Goal: Task Accomplishment & Management: Use online tool/utility

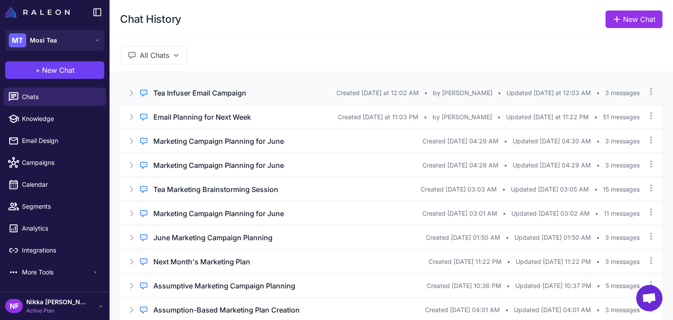
click at [128, 93] on icon at bounding box center [131, 93] width 9 height 9
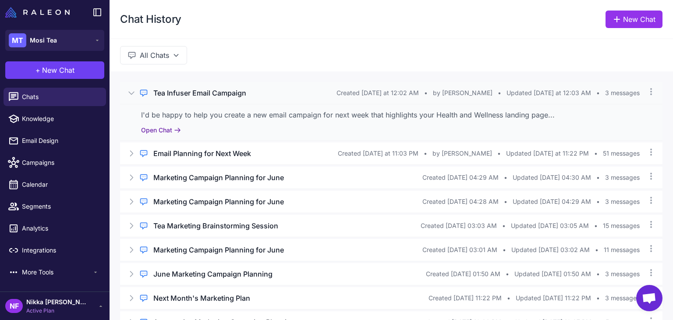
click at [153, 131] on button "Open Chat" at bounding box center [161, 130] width 40 height 10
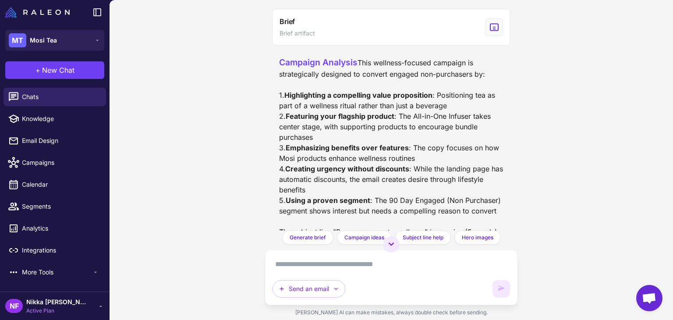
scroll to position [438, 0]
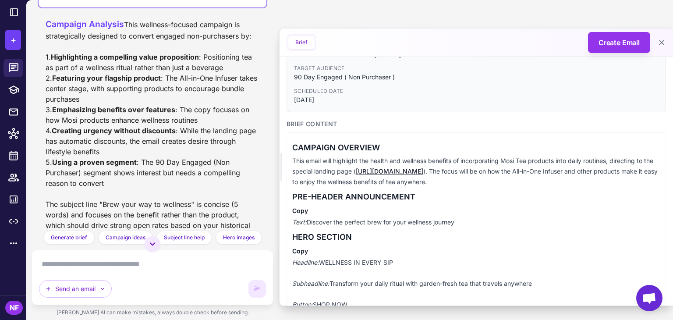
scroll to position [88, 0]
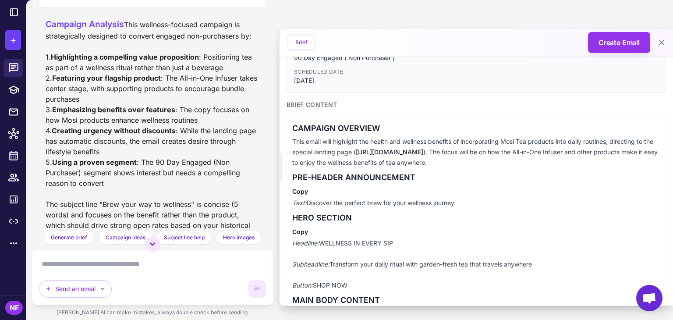
drag, startPoint x: 308, startPoint y: 202, endPoint x: 493, endPoint y: 204, distance: 184.6
click at [493, 204] on p "Text: Discover the perfect brew for your wellness journey" at bounding box center [476, 203] width 368 height 11
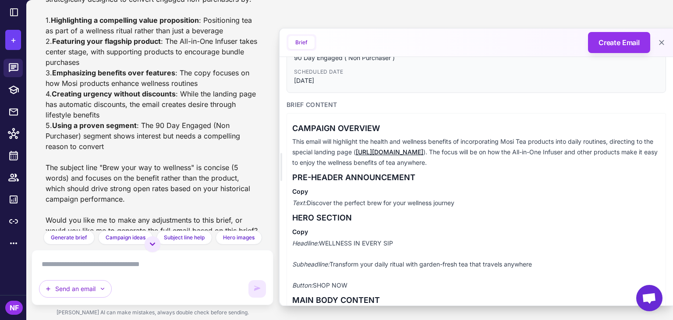
scroll to position [595, 0]
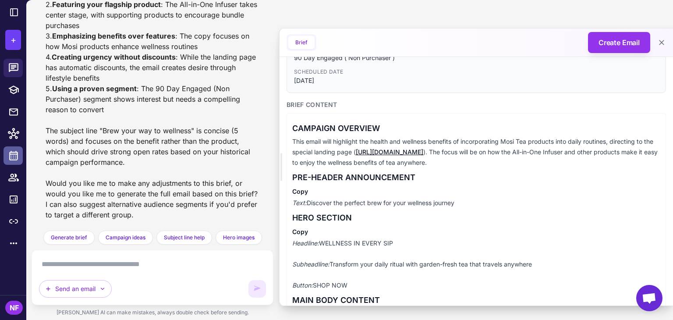
click at [14, 155] on icon at bounding box center [13, 155] width 11 height 11
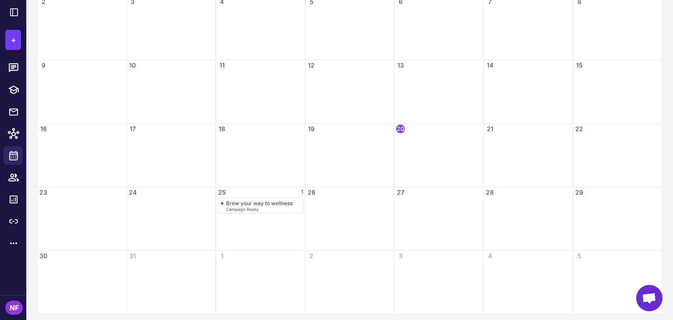
scroll to position [212, 0]
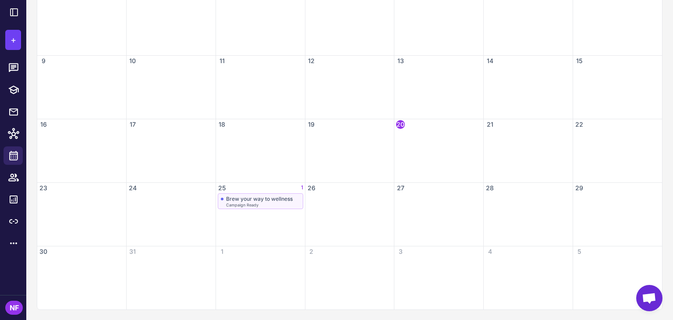
click at [238, 201] on div "Brew your way to wellness" at bounding box center [259, 199] width 67 height 7
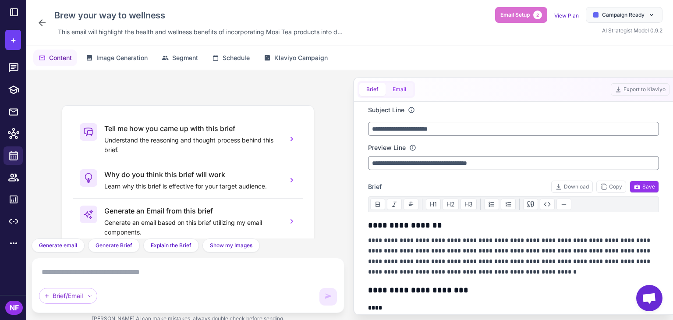
click at [401, 90] on button "Email" at bounding box center [400, 89] width 28 height 13
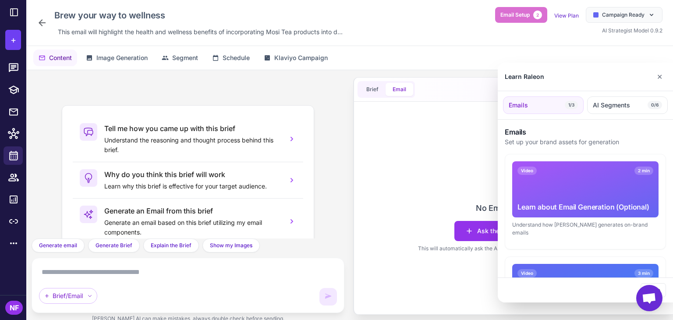
click at [427, 179] on div at bounding box center [336, 160] width 673 height 320
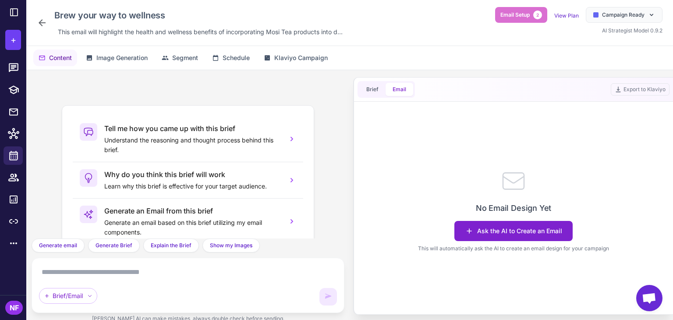
click at [463, 232] on button "Ask the AI to Create an Email" at bounding box center [514, 231] width 118 height 20
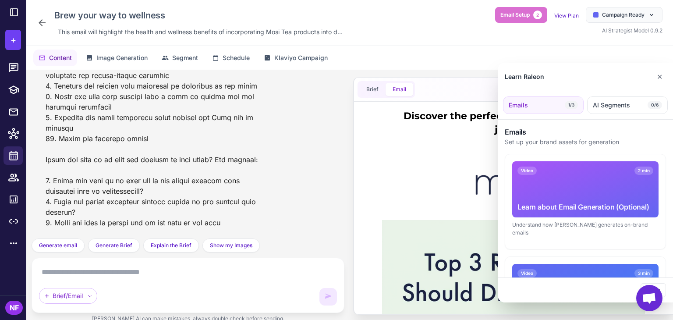
scroll to position [1177, 0]
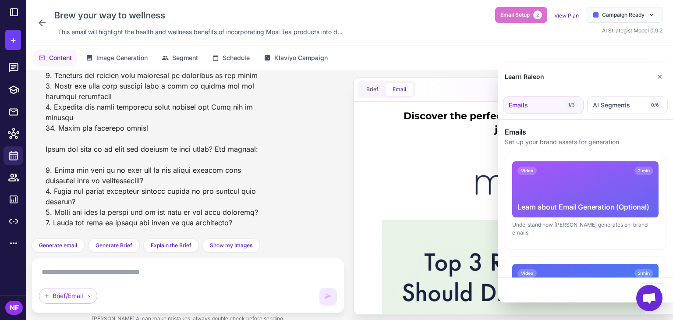
click at [183, 164] on div at bounding box center [336, 160] width 673 height 320
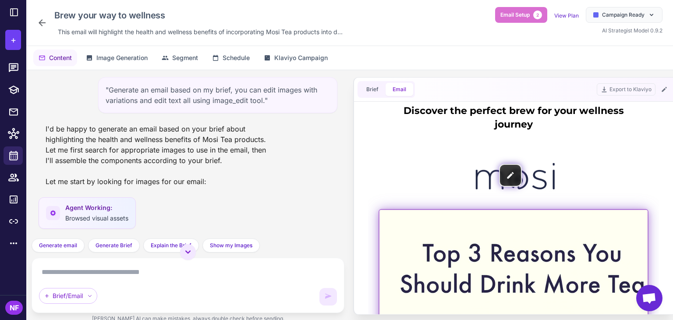
scroll to position [0, 0]
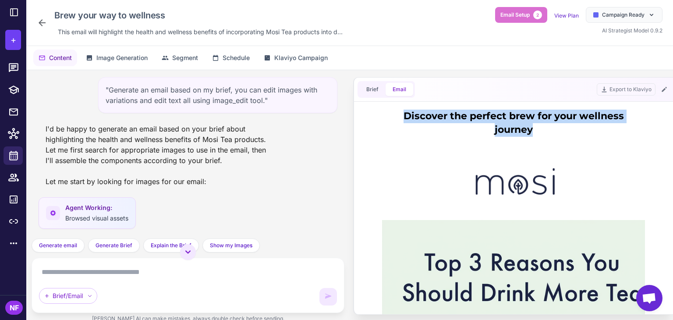
drag, startPoint x: 401, startPoint y: 114, endPoint x: 540, endPoint y: 129, distance: 139.8
click at [540, 129] on h1 "Discover the perfect brew for your wellness journey" at bounding box center [514, 123] width 254 height 27
copy h1 "Discover the perfect brew for your wellness journey"
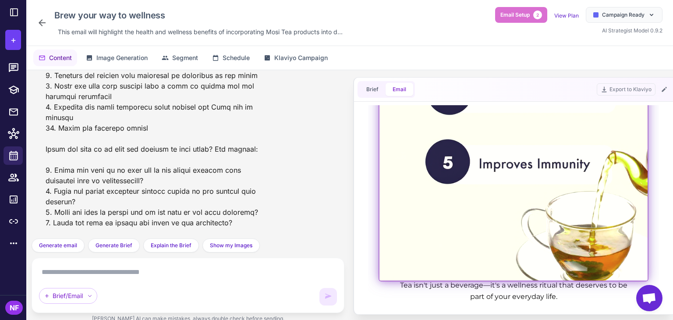
scroll to position [395, 0]
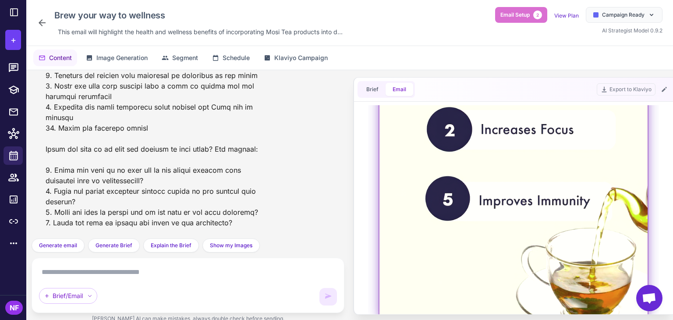
click at [393, 181] on img at bounding box center [514, 68] width 268 height 497
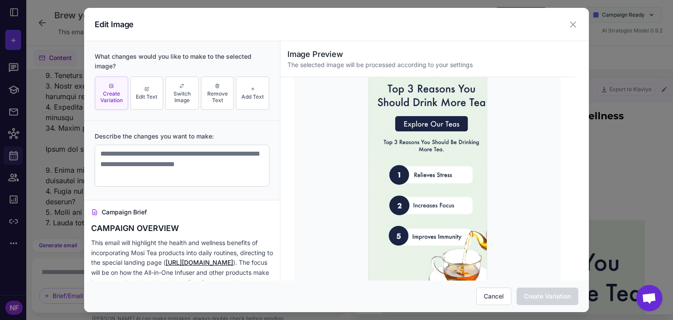
scroll to position [0, 0]
click at [571, 28] on icon at bounding box center [573, 24] width 11 height 11
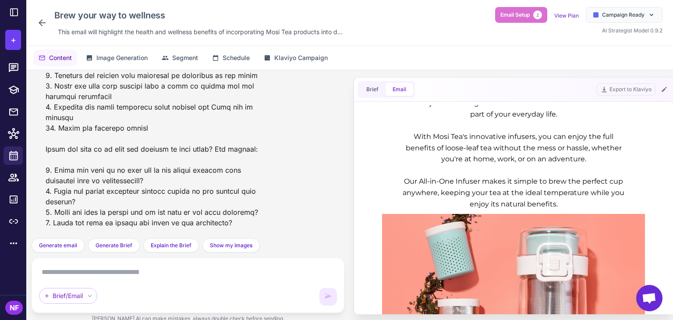
scroll to position [570, 0]
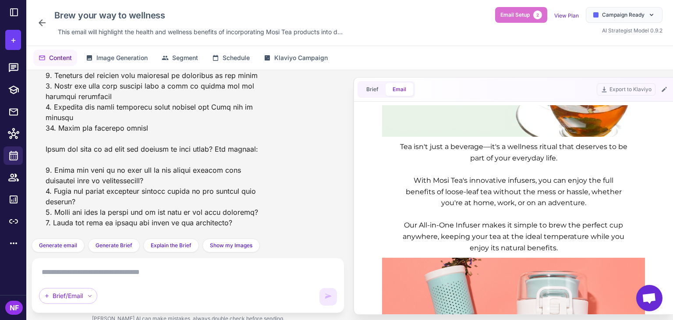
drag, startPoint x: 396, startPoint y: 147, endPoint x: 570, endPoint y: 162, distance: 173.8
click at [570, 162] on div "Tea isn't just a beverage—it's a wellness ritual that deserves to be part of yo…" at bounding box center [514, 197] width 228 height 112
copy div "Tea isn't just a beverage—it's a wellness ritual that deserves to be part of yo…"
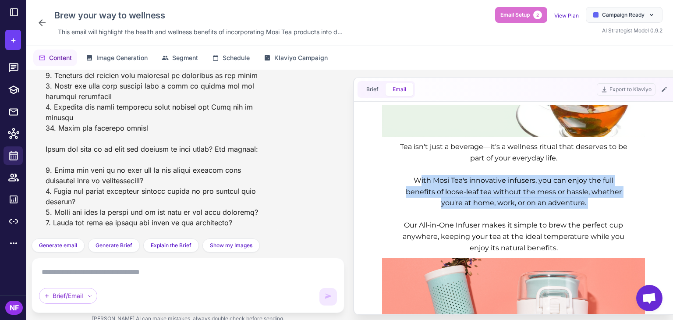
drag, startPoint x: 411, startPoint y: 178, endPoint x: 594, endPoint y: 210, distance: 185.6
click at [594, 210] on div "Tea isn't just a beverage—it's a wellness ritual that deserves to be part of yo…" at bounding box center [514, 197] width 228 height 112
copy div "With Mosi Tea's innovative infusers, you can enjoy the full benefits of loose-l…"
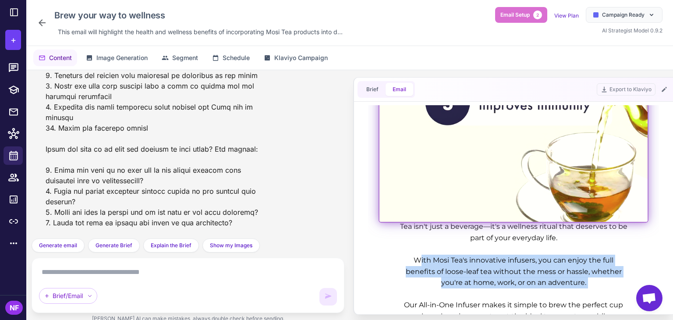
scroll to position [614, 0]
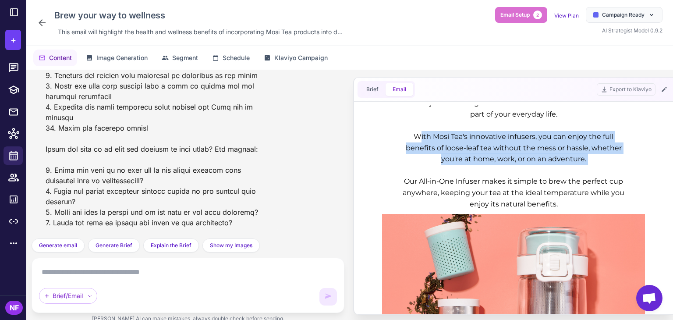
drag, startPoint x: 402, startPoint y: 179, endPoint x: 566, endPoint y: 205, distance: 165.1
click at [566, 205] on div "Tea isn't just a beverage—it's a wellness ritual that deserves to be part of yo…" at bounding box center [514, 153] width 228 height 112
copy div "Our All-in-One Infuser makes it simple to brew the perfect cup anywhere, keepin…"
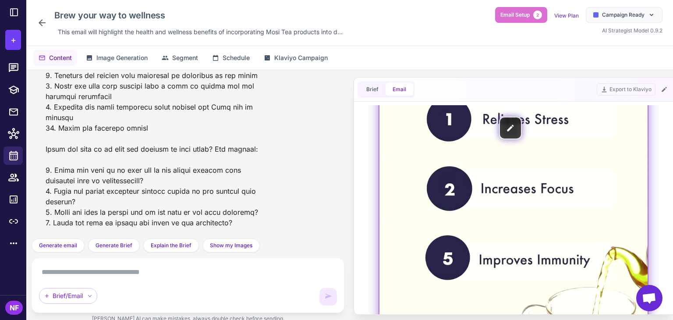
scroll to position [351, 0]
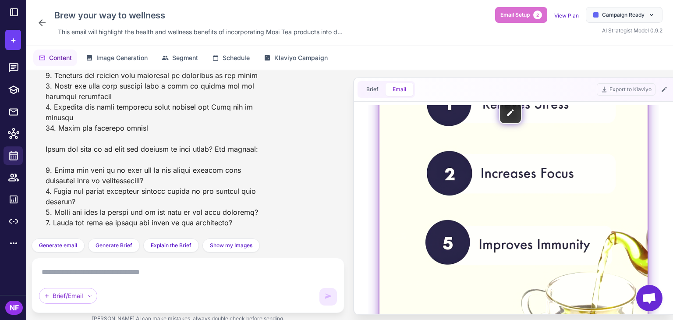
click at [561, 179] on img at bounding box center [514, 112] width 268 height 497
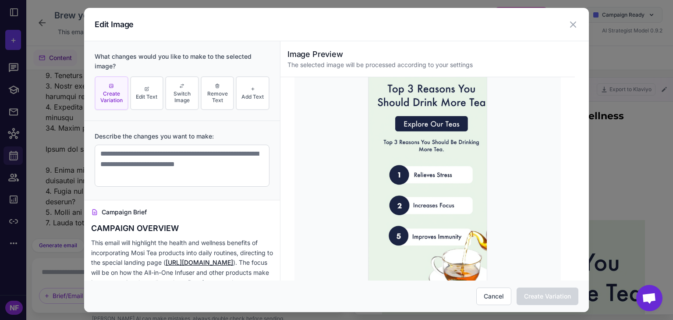
scroll to position [0, 0]
click at [577, 25] on icon at bounding box center [573, 24] width 11 height 11
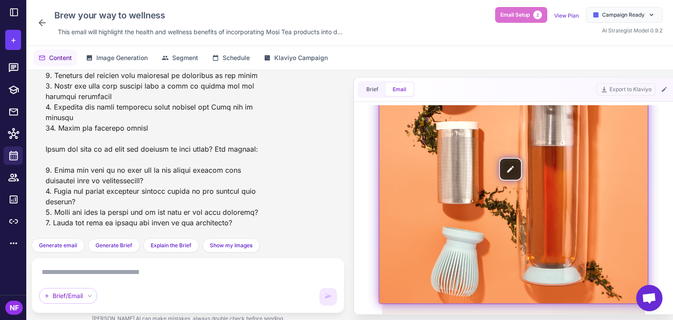
scroll to position [702, 0]
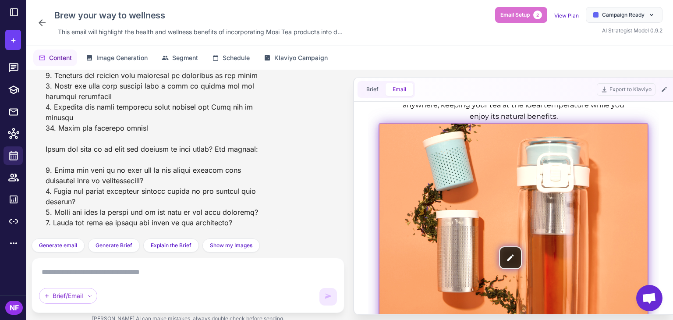
click at [506, 213] on img at bounding box center [514, 258] width 268 height 268
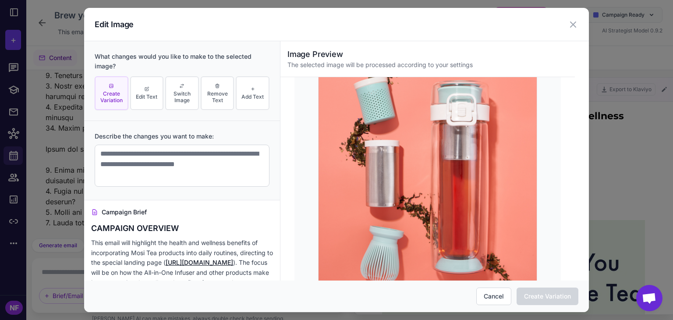
scroll to position [0, 0]
click at [427, 158] on img at bounding box center [427, 178] width 219 height 219
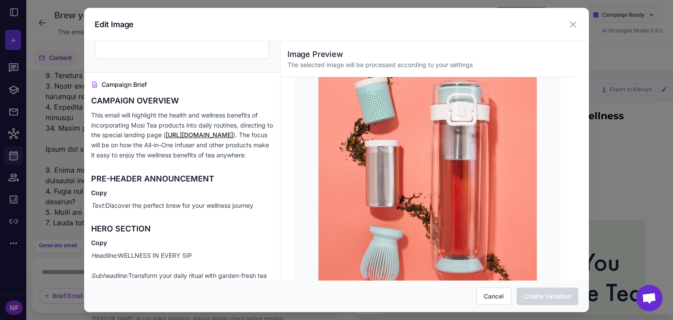
scroll to position [132, 0]
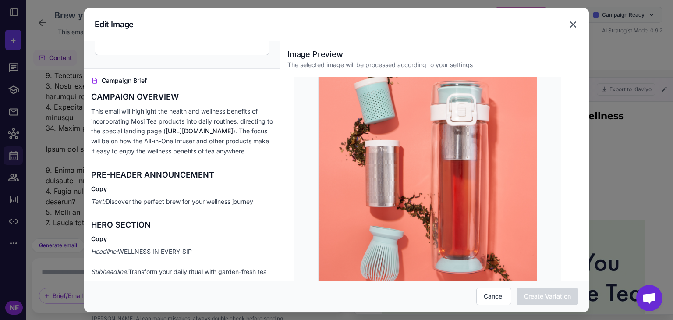
click at [572, 23] on icon at bounding box center [573, 24] width 11 height 11
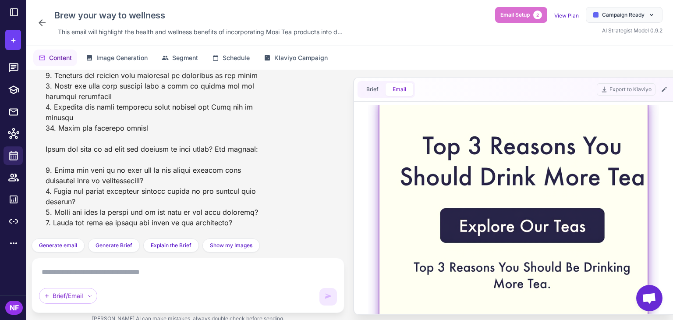
scroll to position [88, 0]
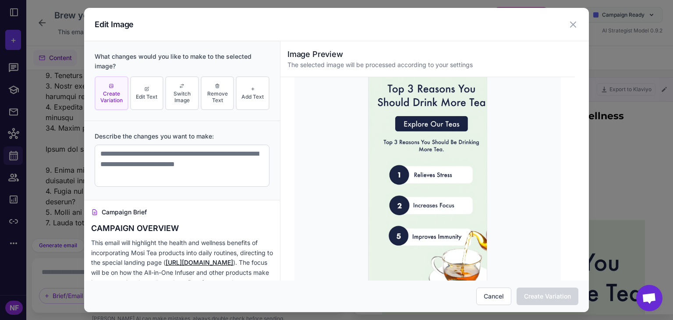
scroll to position [0, 0]
click at [435, 118] on img at bounding box center [427, 178] width 119 height 219
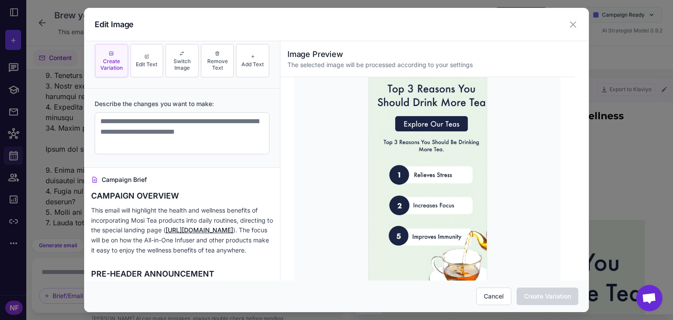
scroll to position [132, 0]
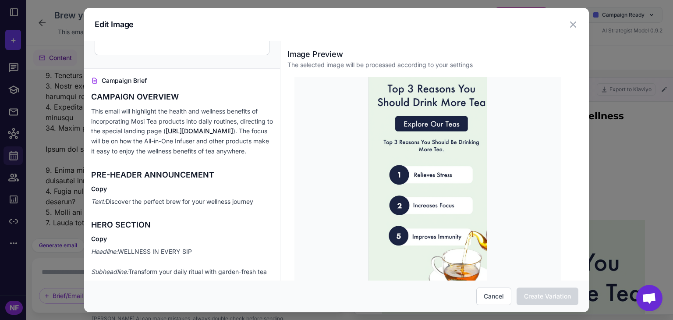
click at [223, 135] on link "[URL][DOMAIN_NAME]" at bounding box center [200, 130] width 68 height 7
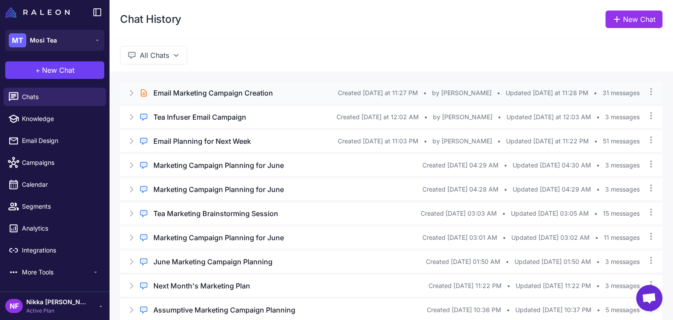
click at [129, 92] on icon at bounding box center [131, 93] width 9 height 9
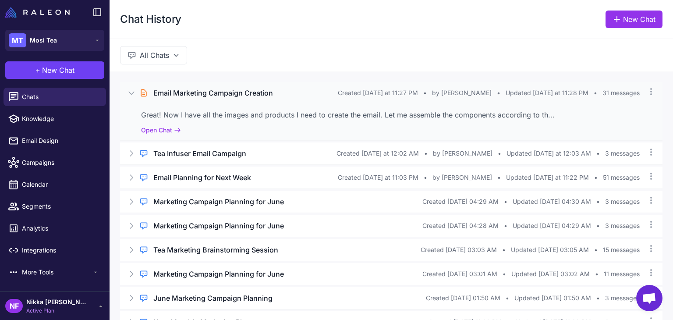
click at [129, 92] on icon at bounding box center [131, 93] width 5 height 3
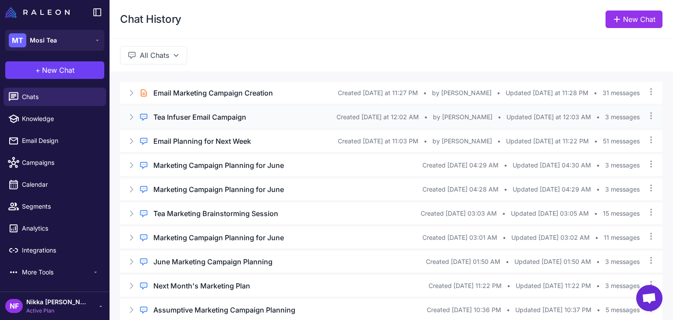
click at [135, 120] on icon at bounding box center [131, 117] width 9 height 9
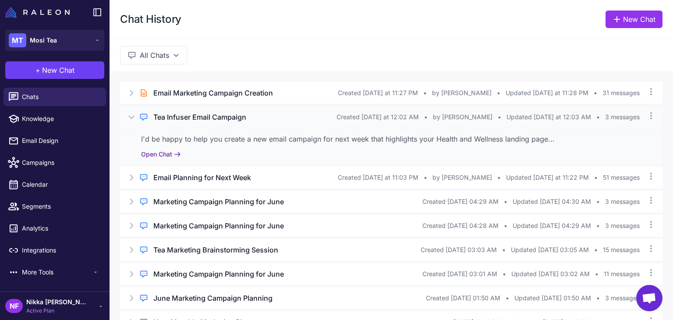
click at [164, 159] on button "Open Chat" at bounding box center [161, 155] width 40 height 10
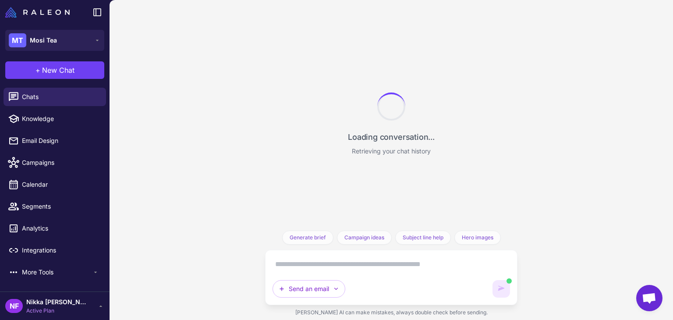
scroll to position [564, 0]
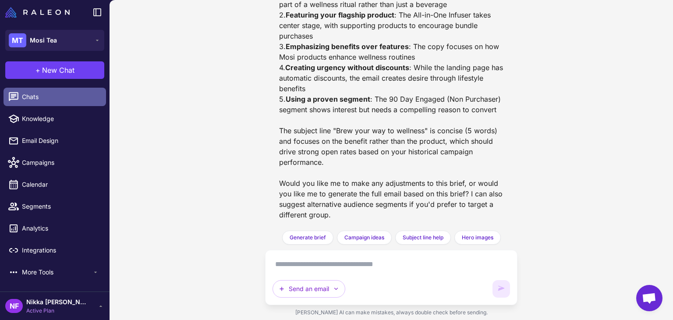
click at [51, 95] on span "Chats" at bounding box center [60, 97] width 77 height 10
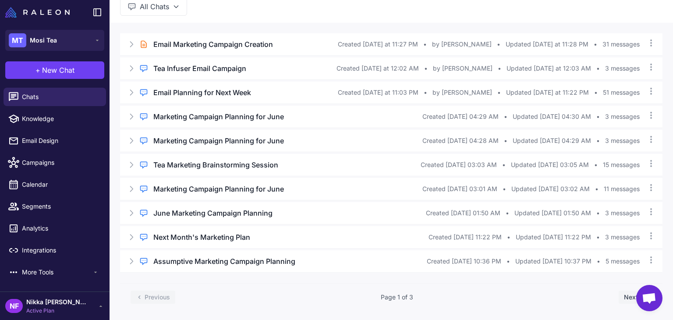
scroll to position [51, 0]
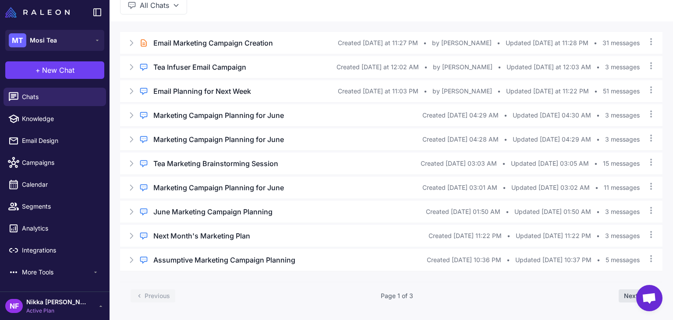
click at [623, 295] on button "Next" at bounding box center [635, 295] width 33 height 13
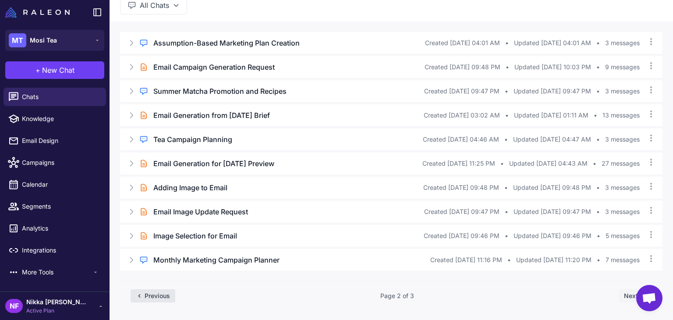
click at [157, 297] on button "Previous" at bounding box center [153, 295] width 45 height 13
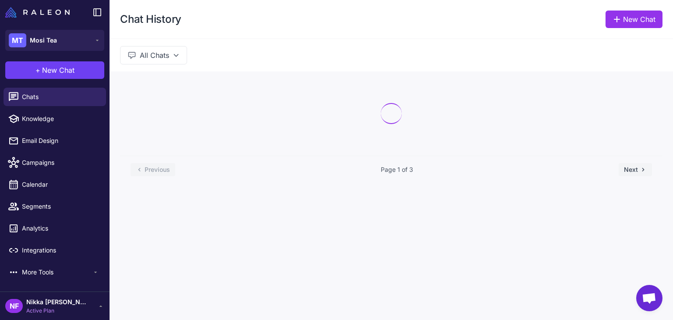
scroll to position [0, 0]
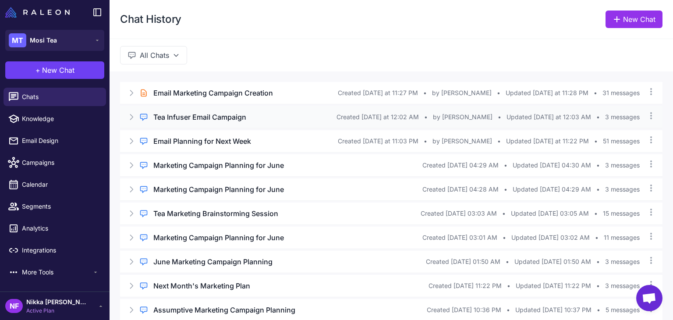
click at [224, 116] on h3 "Tea Infuser Email Campaign" at bounding box center [199, 117] width 93 height 11
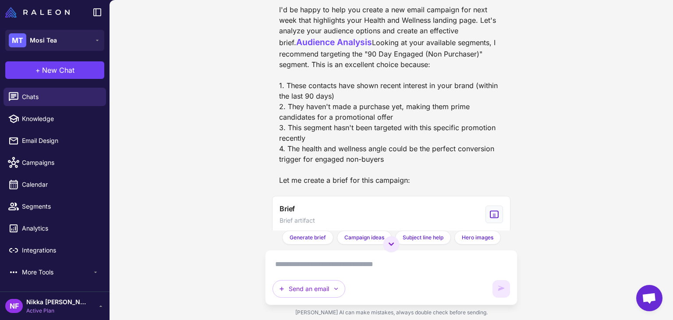
scroll to position [301, 0]
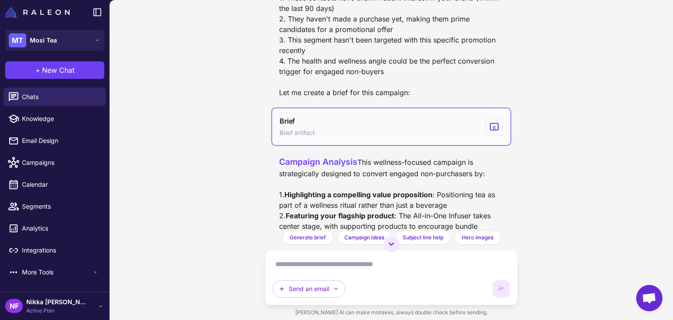
click at [490, 132] on icon "View generated Brief" at bounding box center [495, 126] width 10 height 11
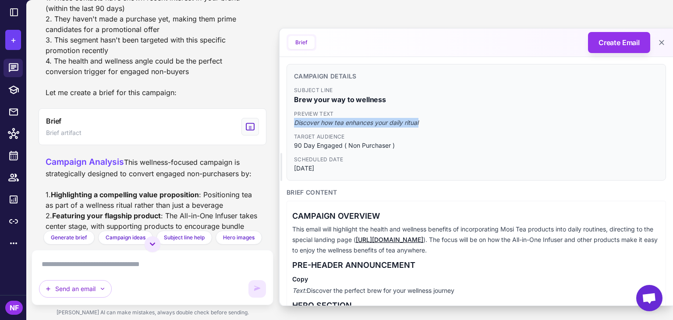
drag, startPoint x: 296, startPoint y: 125, endPoint x: 435, endPoint y: 124, distance: 139.9
click at [435, 124] on span "Discover how tea enhances your daily ritual" at bounding box center [476, 123] width 365 height 10
copy span "Discover how tea enhances your daily ritual"
click at [128, 274] on div "Send an email" at bounding box center [152, 277] width 227 height 40
click at [126, 269] on textarea at bounding box center [152, 264] width 227 height 14
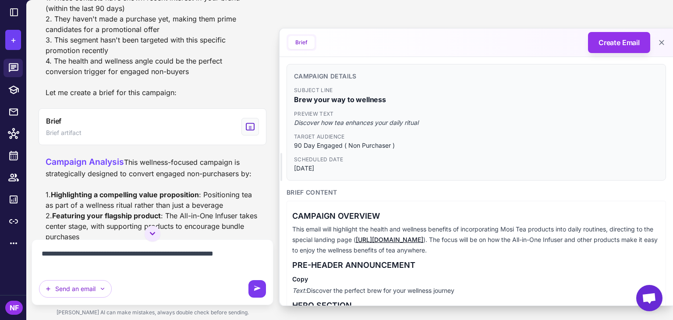
type textarea "**********"
click at [249, 293] on button at bounding box center [258, 289] width 18 height 18
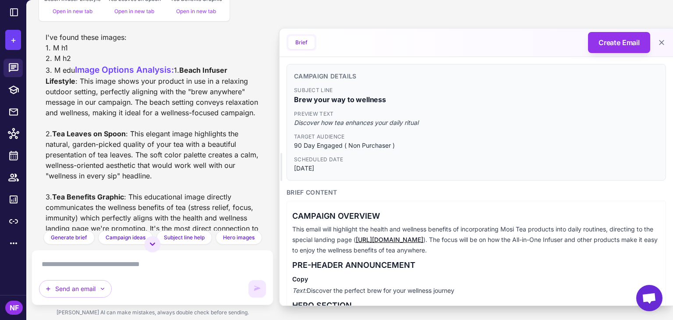
scroll to position [1312, 0]
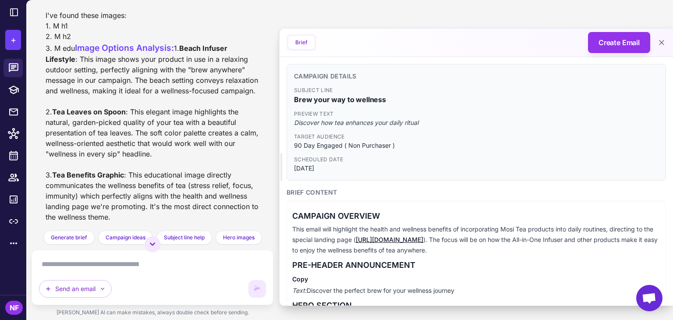
click at [125, 262] on textarea at bounding box center [152, 264] width 227 height 14
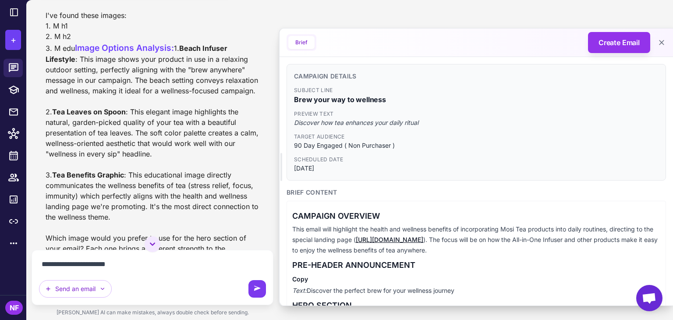
type textarea "**********"
click at [252, 289] on button at bounding box center [258, 289] width 18 height 18
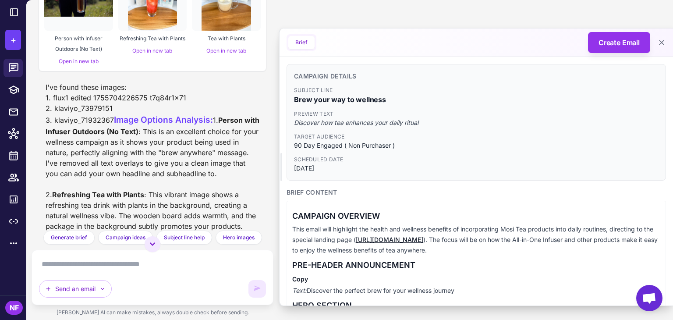
scroll to position [2692, 0]
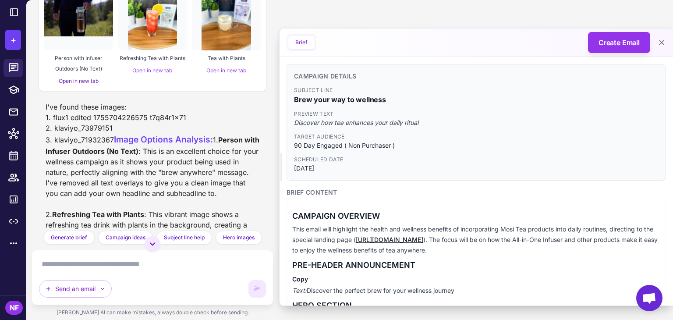
click at [73, 84] on link "Open in new tab" at bounding box center [79, 81] width 40 height 7
click at [148, 74] on link "Open in new tab" at bounding box center [152, 70] width 40 height 7
click at [227, 74] on link "Open in new tab" at bounding box center [227, 70] width 40 height 7
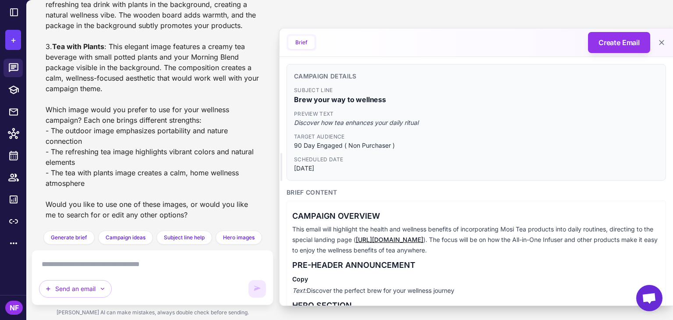
scroll to position [3087, 0]
click at [103, 271] on textarea at bounding box center [152, 264] width 227 height 14
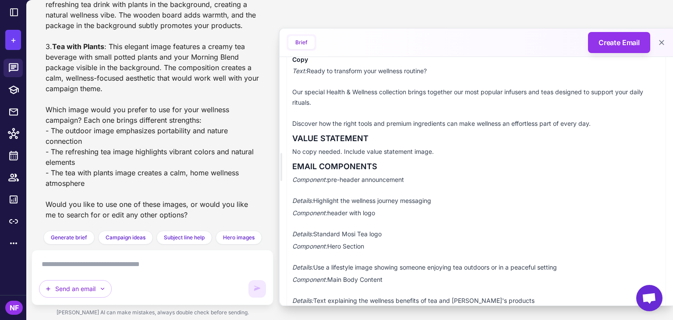
scroll to position [789, 0]
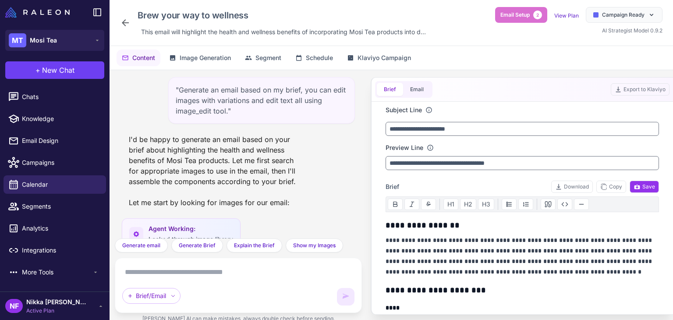
scroll to position [998, 0]
